Goal: Check status: Check status

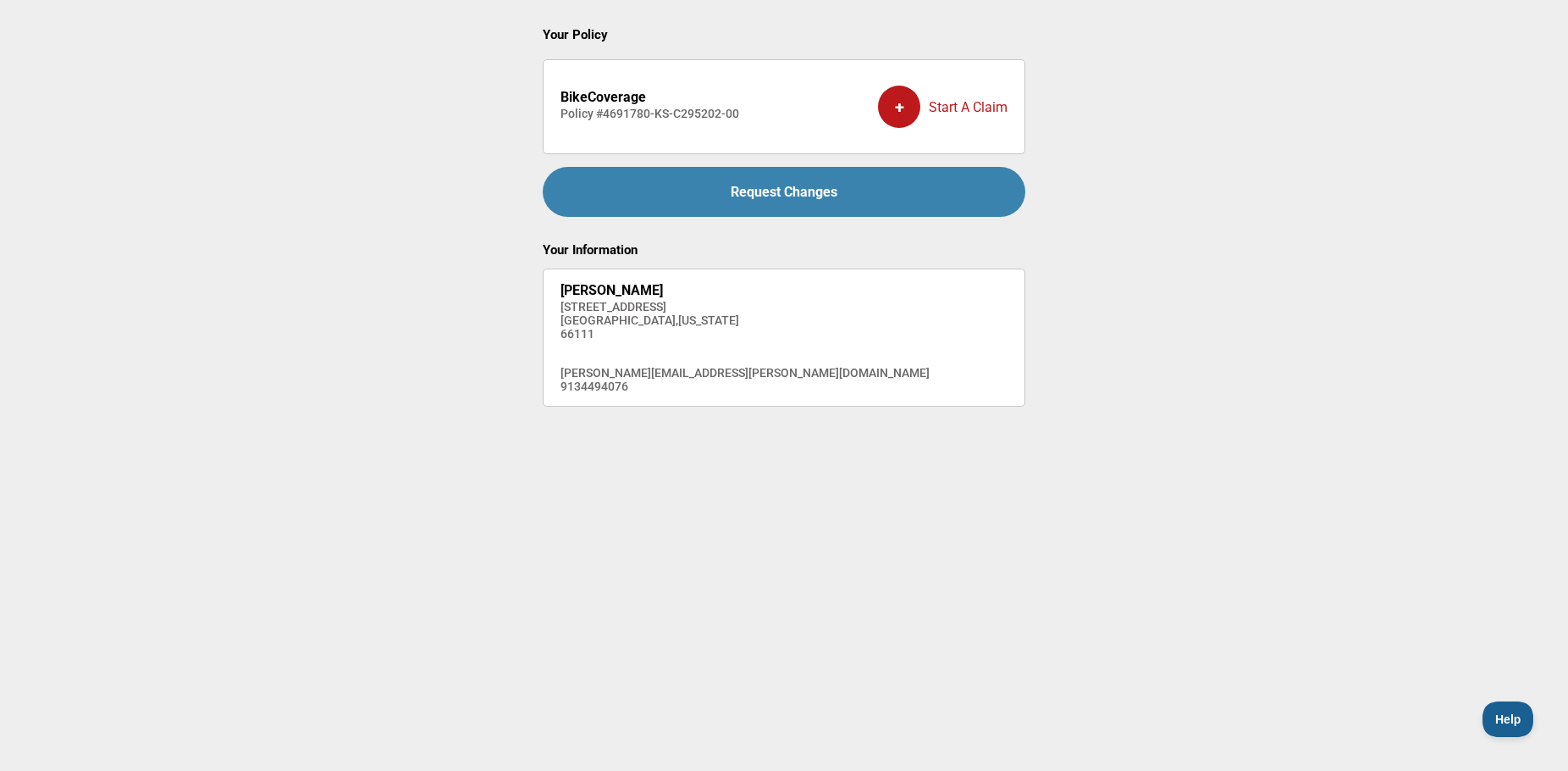
click at [1337, 210] on main "Your Policy BikeCoverage Policy # 4691780-KS-C295202-00 + Start A Claim Request…" at bounding box center [784, 347] width 1568 height 695
click at [1131, 316] on main "Your Policy BikeCoverage Policy # 4691780-KS-C295202-00 + Start A Claim Request…" at bounding box center [784, 347] width 1568 height 695
click at [1500, 705] on button "Help" at bounding box center [1505, 716] width 51 height 35
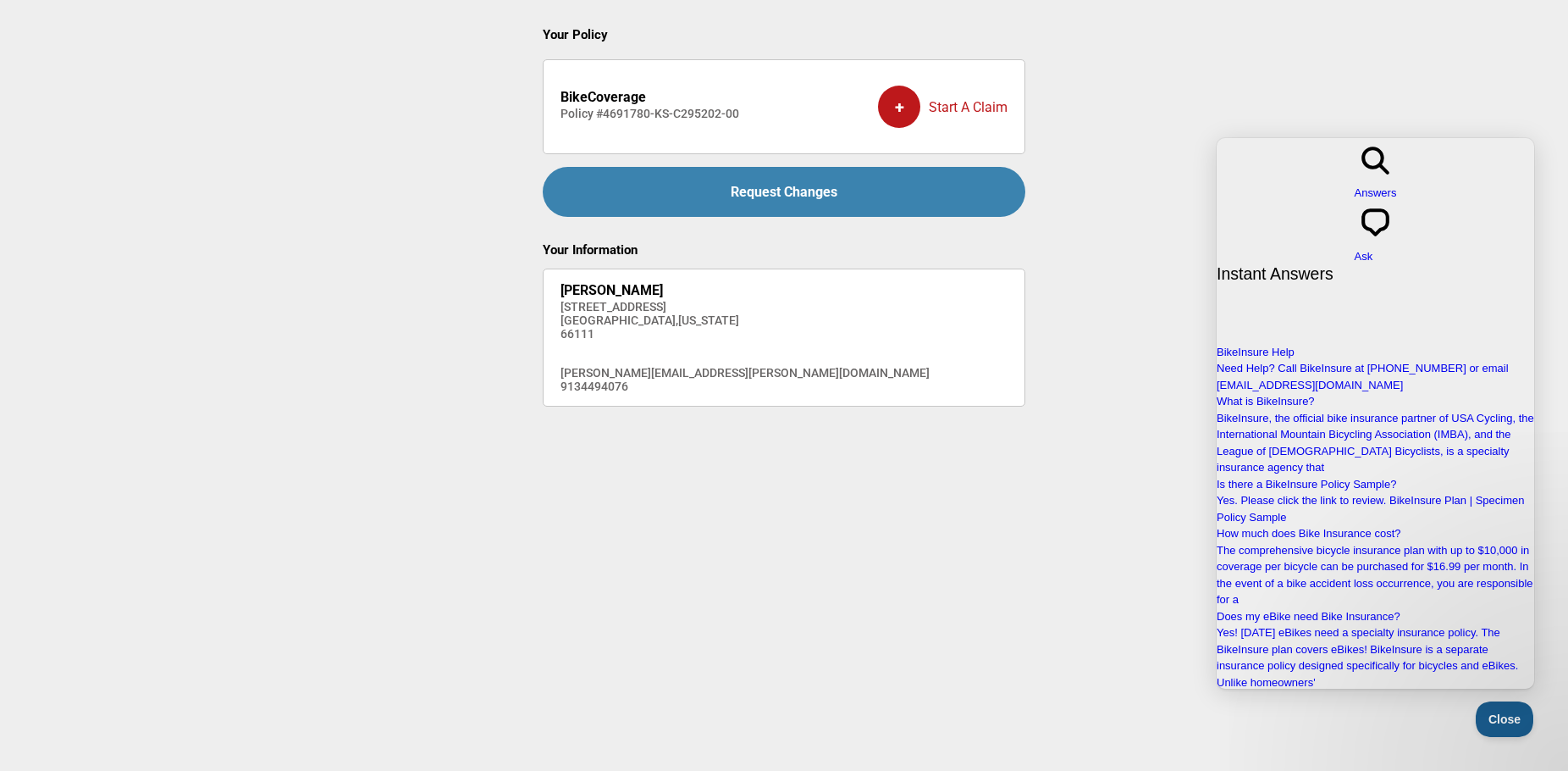
click at [1164, 238] on main "Your Policy BikeCoverage Policy # 4691780-KS-C295202-00 + Start A Claim Request…" at bounding box center [784, 347] width 1568 height 695
click at [1053, 594] on main "Your Policy BikeCoverage Policy # 4691780-KS-C295202-00 + Start A Claim Request…" at bounding box center [784, 347] width 1568 height 695
drag, startPoint x: 1495, startPoint y: 717, endPoint x: 1477, endPoint y: 706, distance: 21.1
click at [1495, 717] on span "Close" at bounding box center [1501, 716] width 58 height 12
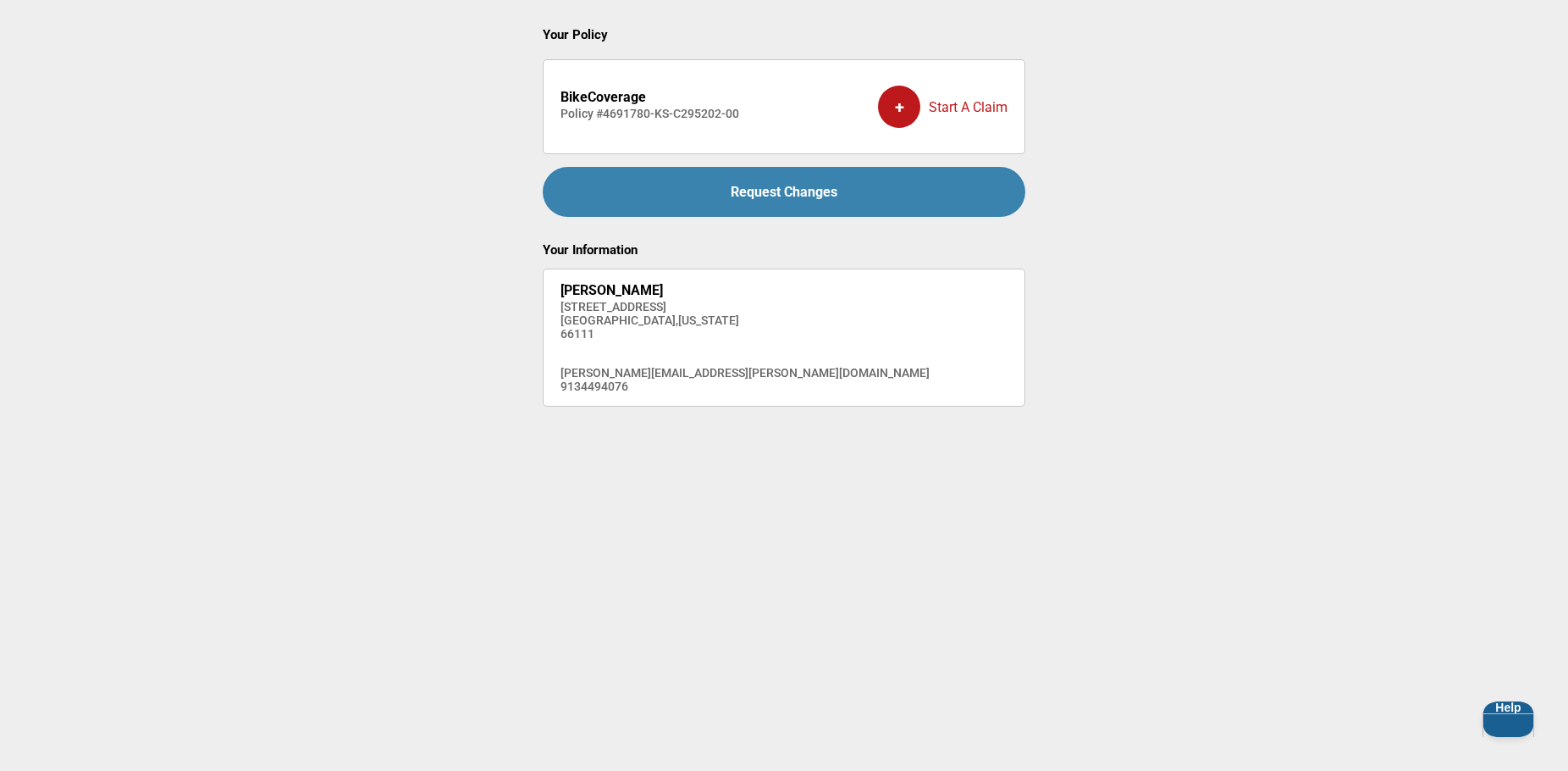
click at [1110, 220] on main "Your Policy BikeCoverage Policy # 4691780-KS-C295202-00 + Start A Claim Request…" at bounding box center [784, 347] width 1568 height 695
click at [414, 83] on main "Your Policy BikeCoverage Policy # 4691780-KS-C295202-00 + Start A Claim Request…" at bounding box center [784, 347] width 1568 height 695
click at [613, 98] on strong "BikeCoverage" at bounding box center [603, 97] width 85 height 16
click at [693, 474] on main "Your Policy BikeCoverage Policy # 4691780-KS-C295202-00 + Start A Claim Request…" at bounding box center [784, 347] width 1568 height 695
